Goal: Information Seeking & Learning: Find specific fact

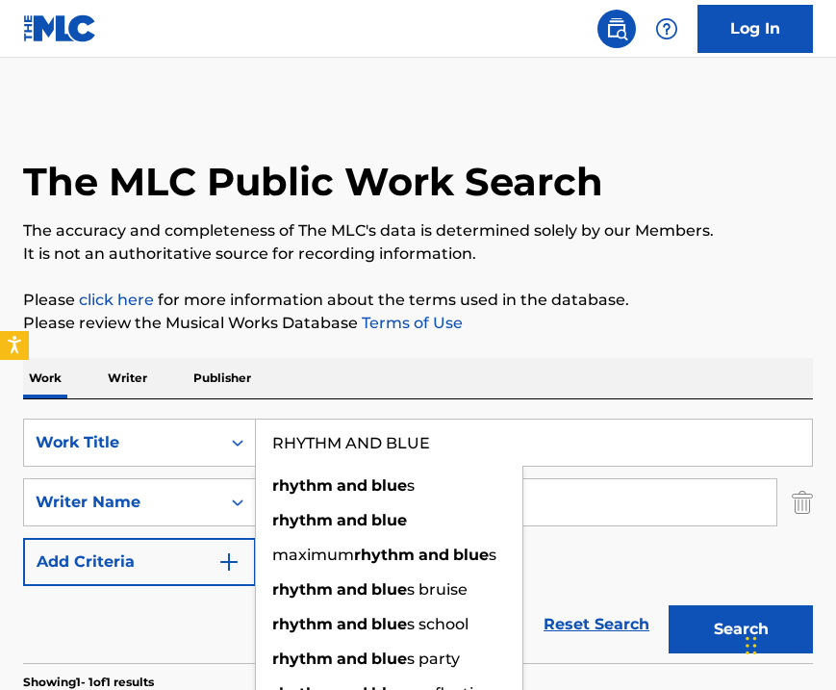
scroll to position [238, 0]
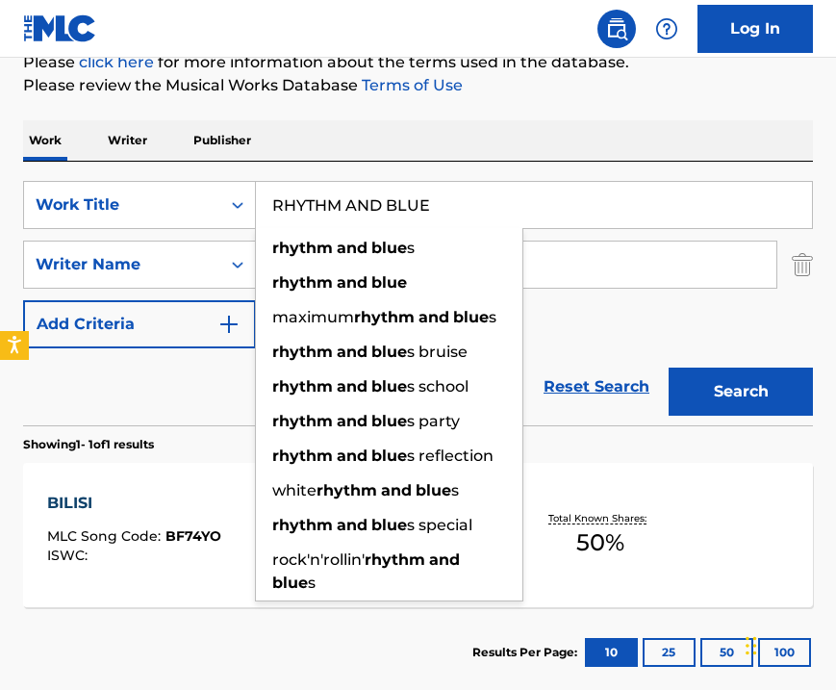
click at [408, 198] on input "RHYTHM AND BLUE" at bounding box center [534, 205] width 556 height 46
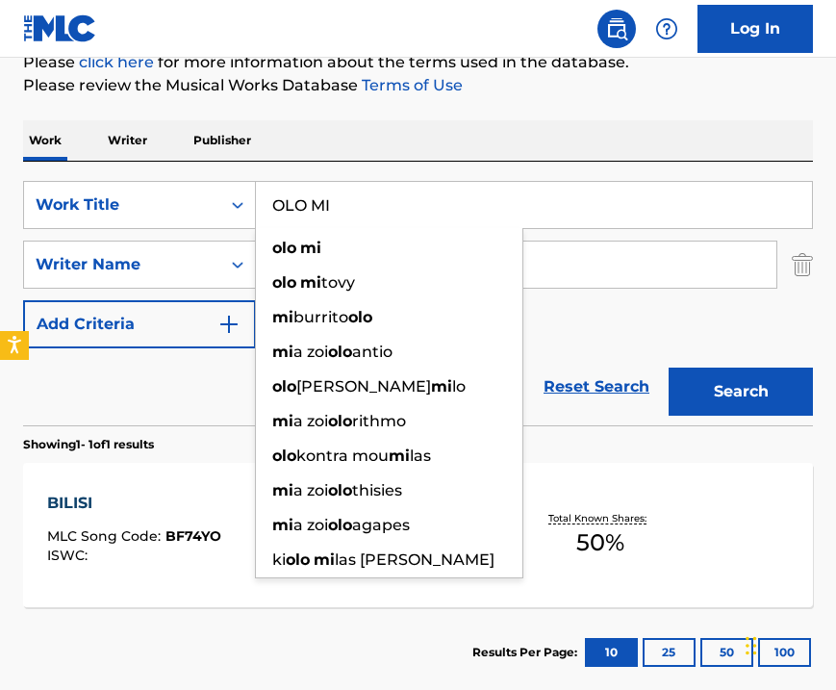
type input "OLO MI"
click at [588, 273] on input "AYANFE" at bounding box center [516, 264] width 520 height 46
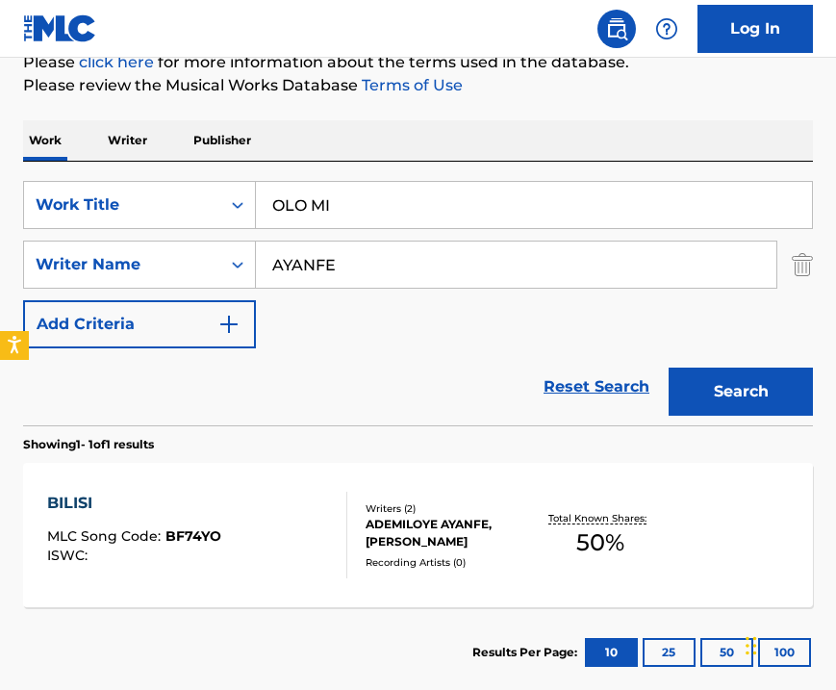
click at [588, 273] on input "AYANFE" at bounding box center [516, 264] width 520 height 46
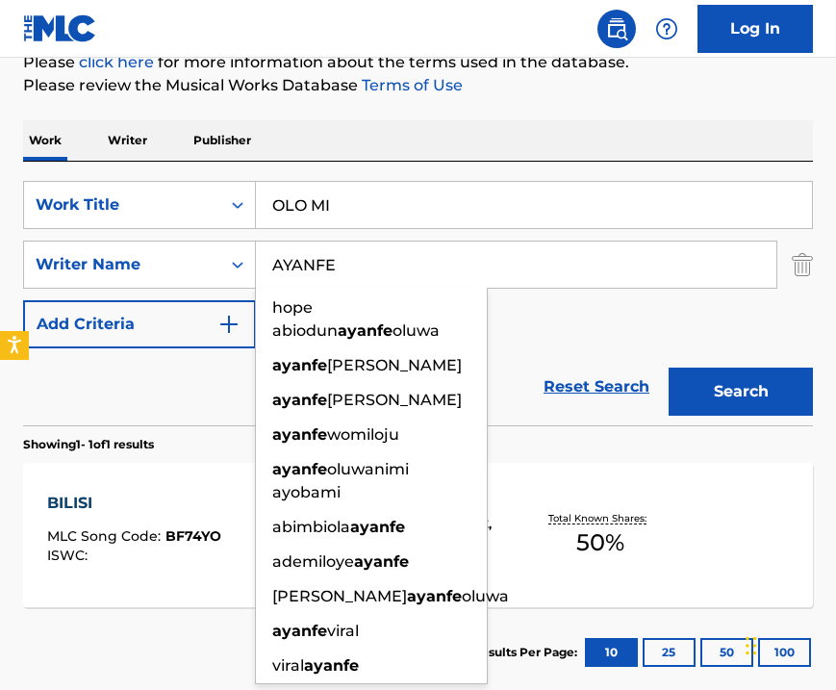
click at [763, 405] on button "Search" at bounding box center [741, 391] width 144 height 48
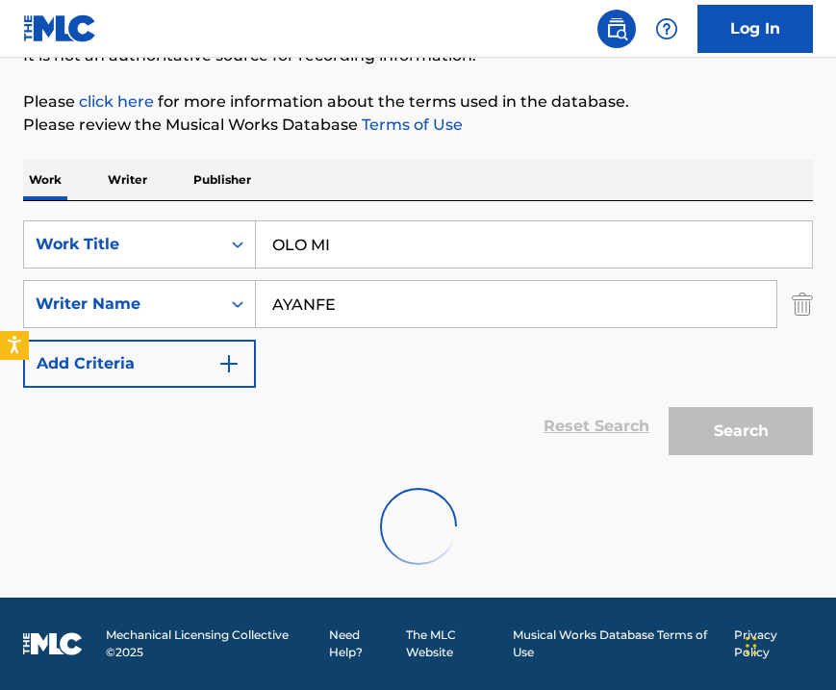
scroll to position [238, 0]
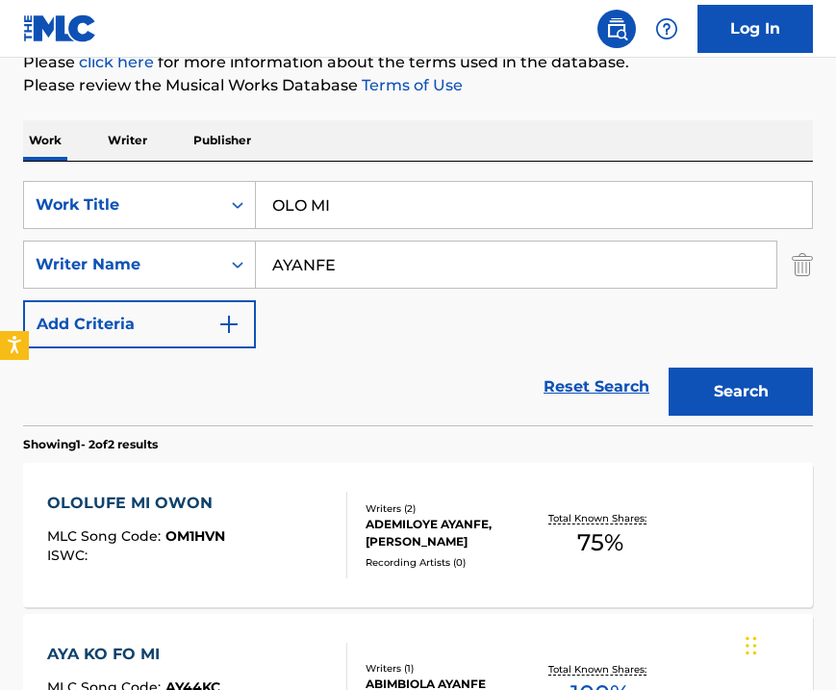
click at [208, 523] on div "OLOLUFE MI OWON MLC Song Code : OM1HVN ISWC :" at bounding box center [136, 535] width 178 height 87
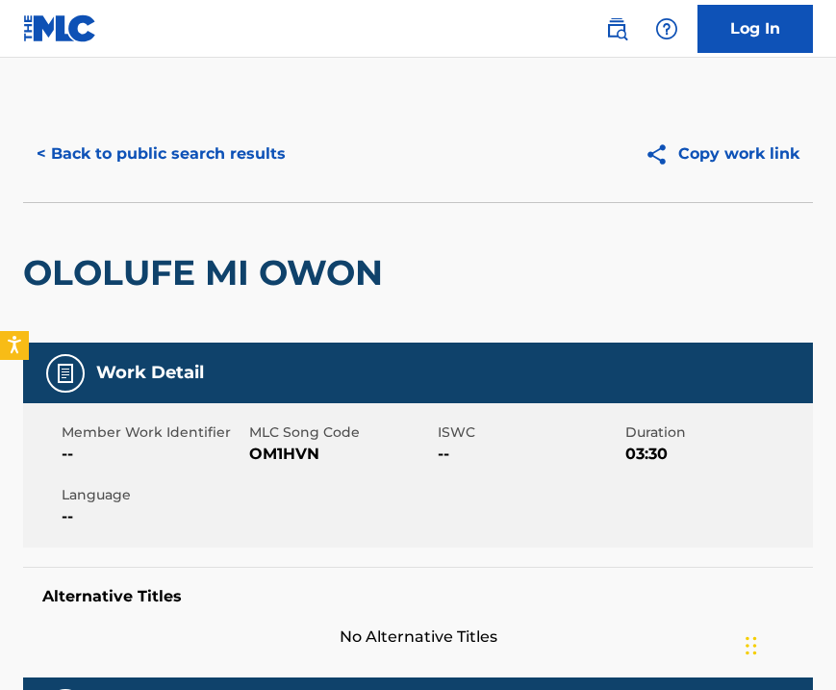
click at [481, 537] on div "Member Work Identifier -- MLC Song Code OM1HVN ISWC -- Duration 03:30 Language …" at bounding box center [418, 475] width 790 height 144
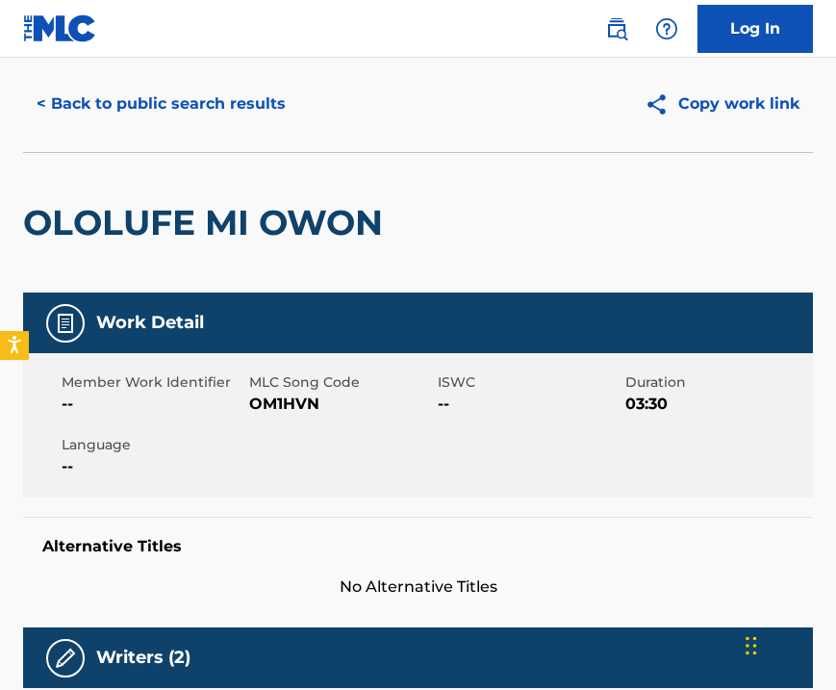
scroll to position [43, 0]
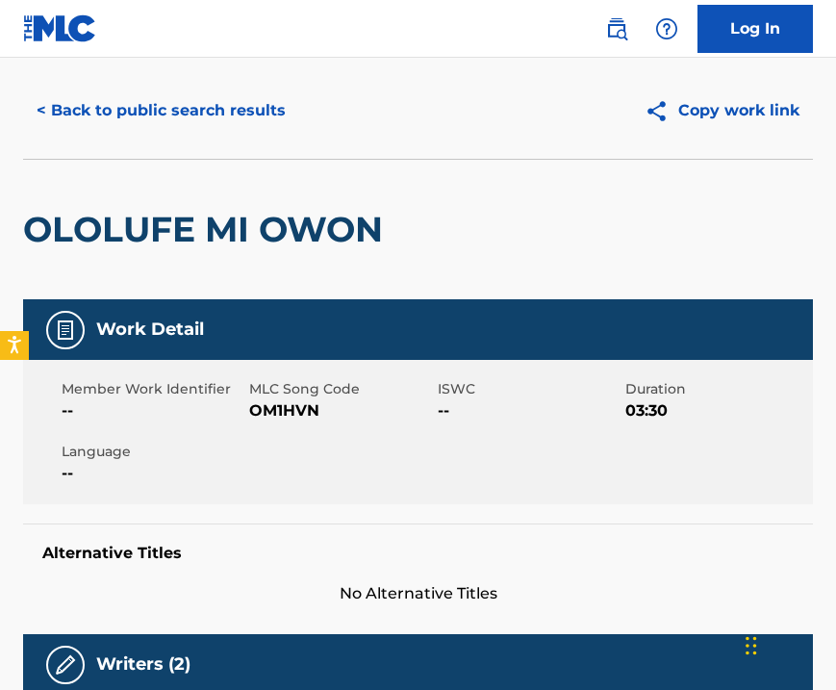
click at [158, 109] on button "< Back to public search results" at bounding box center [161, 111] width 276 height 48
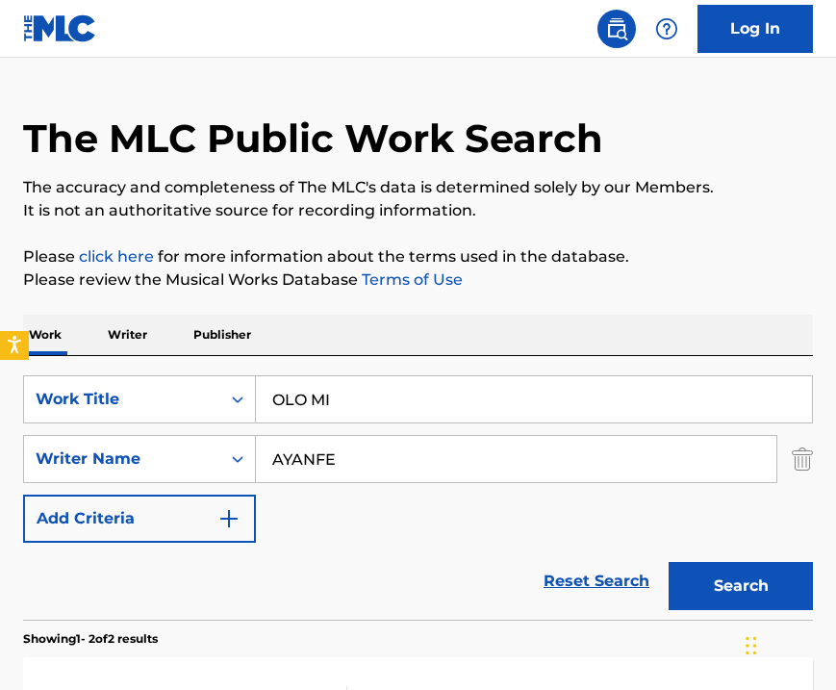
scroll to position [238, 0]
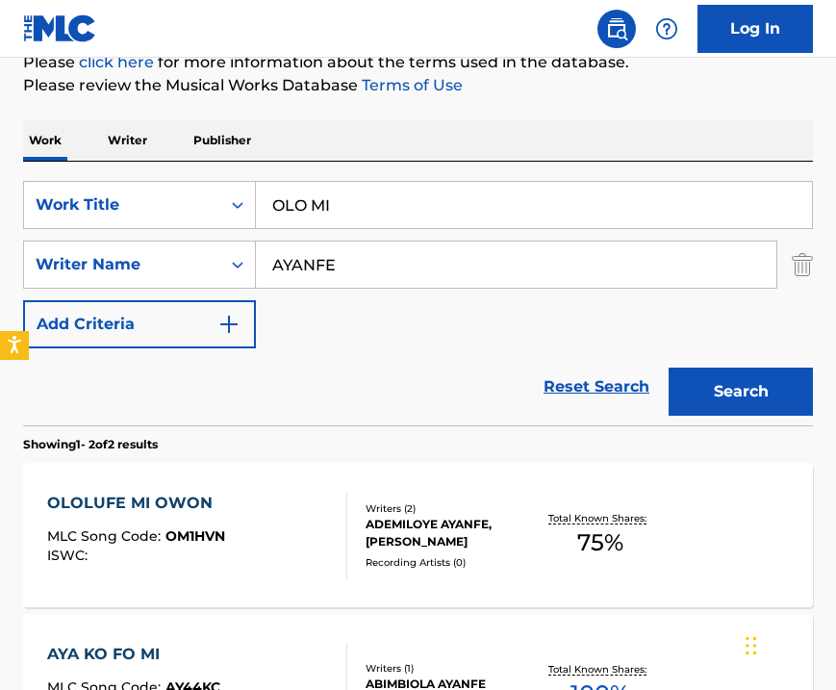
click at [702, 388] on button "Search" at bounding box center [741, 391] width 144 height 48
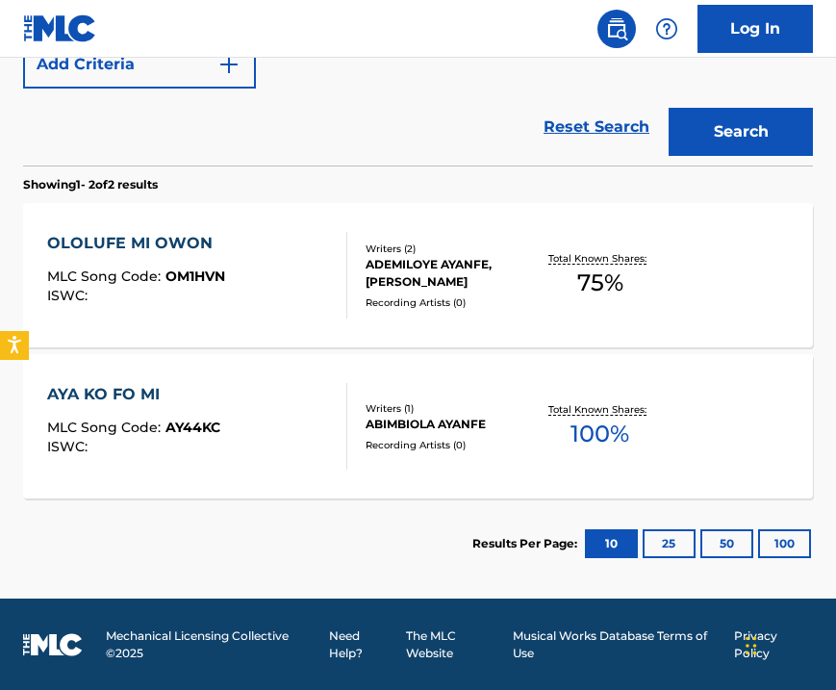
scroll to position [498, 0]
